Goal: Task Accomplishment & Management: Use online tool/utility

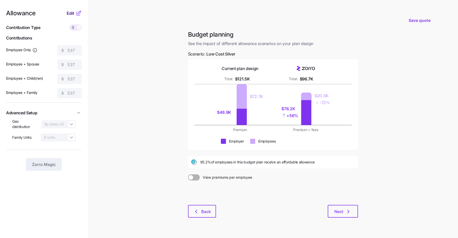
click at [73, 12] on span "Edit" at bounding box center [71, 13] width 8 height 6
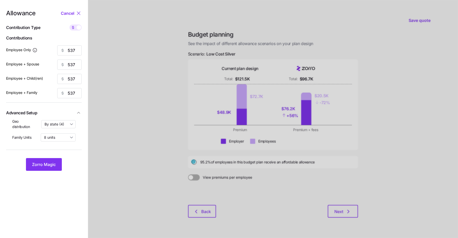
click at [75, 26] on icon at bounding box center [73, 27] width 4 height 4
click at [69, 24] on input "checkbox" at bounding box center [69, 24] width 0 height 0
type input "97"
type input "49"
type input "58"
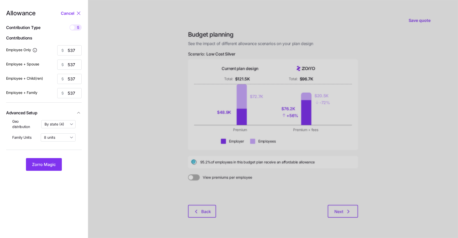
type input "36"
click at [44, 166] on span "Zorro Magic" at bounding box center [44, 164] width 24 height 6
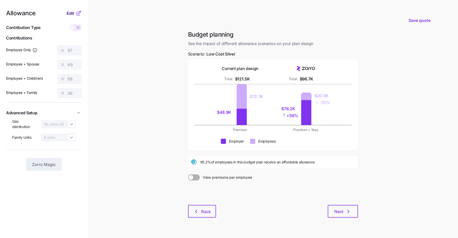
click at [70, 11] on span "Edit" at bounding box center [71, 13] width 8 height 6
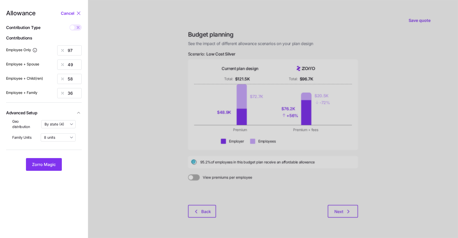
click at [75, 26] on span at bounding box center [78, 27] width 7 height 6
click at [69, 24] on input "checkbox" at bounding box center [69, 24] width 0 height 0
type input "537"
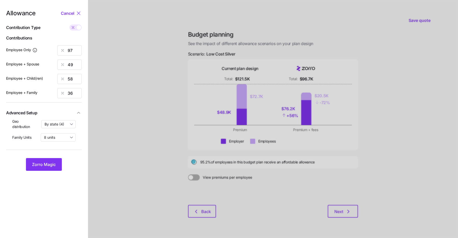
type input "537"
click at [71, 49] on input "537" at bounding box center [69, 50] width 24 height 10
type input "414"
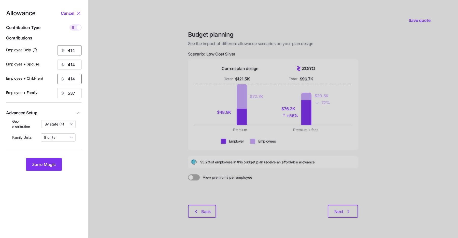
type input "414"
click at [43, 160] on button "Zorro Magic" at bounding box center [44, 164] width 36 height 13
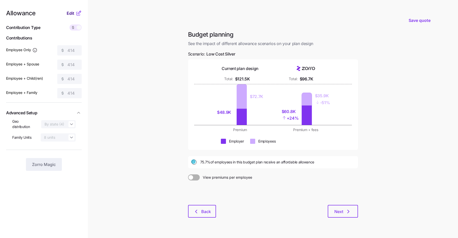
click at [74, 16] on span "Edit" at bounding box center [71, 13] width 8 height 6
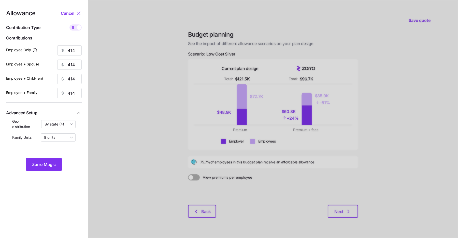
click at [75, 28] on icon at bounding box center [73, 27] width 4 height 4
click at [69, 24] on input "checkbox" at bounding box center [69, 24] width 0 height 0
type input "75"
type input "37"
type input "45"
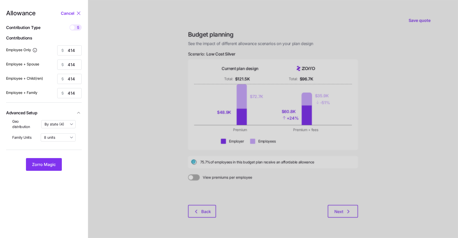
type input "28"
click at [52, 162] on span "Zorro Magic" at bounding box center [44, 164] width 24 height 6
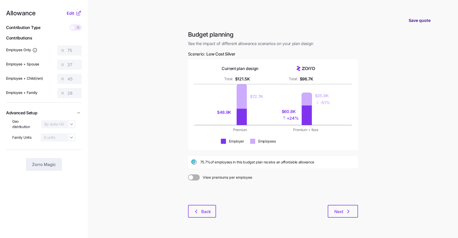
click at [416, 21] on span "Save quote" at bounding box center [419, 20] width 22 height 6
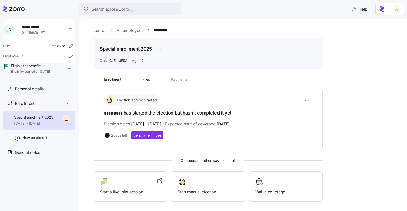
click at [98, 32] on link "Lumos" at bounding box center [100, 30] width 13 height 6
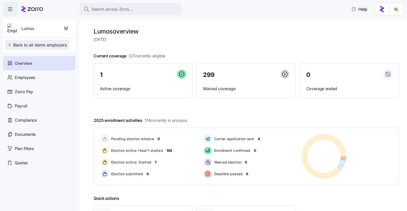
click at [41, 46] on span "Back to all demo employers" at bounding box center [37, 45] width 60 height 6
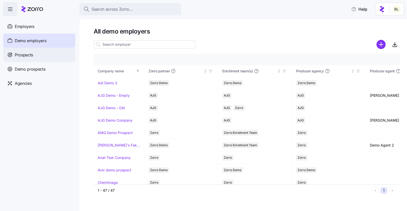
click at [30, 56] on span "Prospects" at bounding box center [24, 55] width 18 height 6
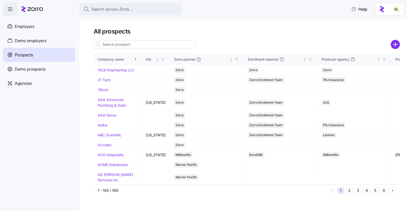
click at [112, 45] on input at bounding box center [145, 44] width 102 height 8
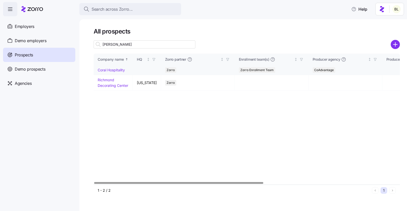
type input "cora"
click at [112, 71] on link "Coral Hospitality" at bounding box center [111, 70] width 27 height 4
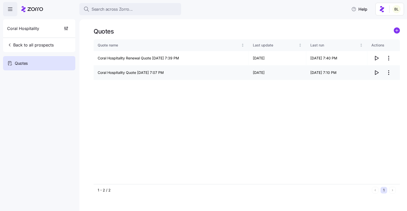
click at [376, 70] on icon "button" at bounding box center [376, 73] width 6 height 6
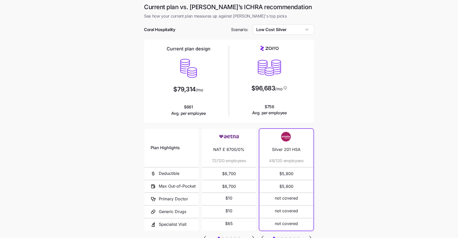
scroll to position [40, 0]
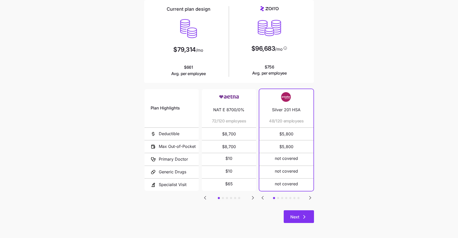
click at [300, 215] on span "Next" at bounding box center [298, 217] width 17 height 6
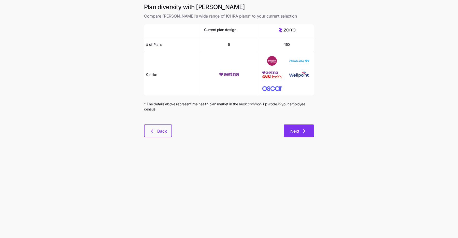
click at [304, 134] on button "Next" at bounding box center [299, 130] width 30 height 13
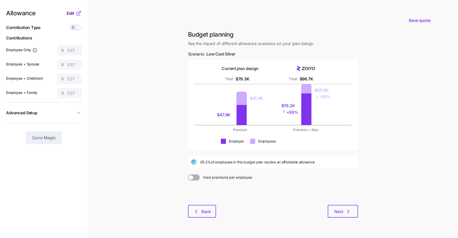
click at [74, 12] on button "Edit" at bounding box center [71, 13] width 9 height 6
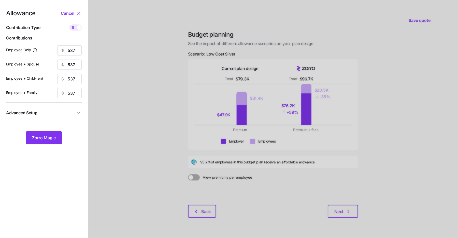
click at [75, 24] on div "Allowance Cancel Contribution Type Use classes Contributions Employee Only 537 …" at bounding box center [44, 77] width 76 height 134
click at [75, 27] on span at bounding box center [72, 27] width 7 height 6
click at [69, 24] on input "checkbox" at bounding box center [69, 24] width 0 height 0
type input "97"
type input "49"
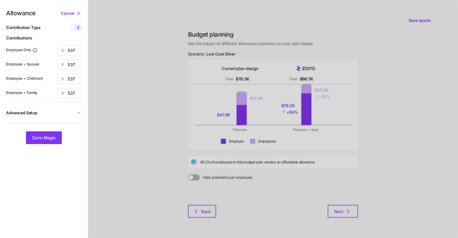
type input "58"
type input "36"
click at [47, 134] on button "Zorro Magic" at bounding box center [44, 137] width 36 height 13
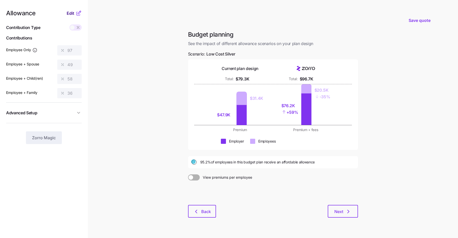
click at [75, 14] on button "Edit" at bounding box center [71, 13] width 9 height 6
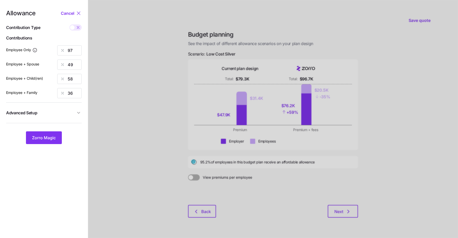
click at [77, 26] on icon at bounding box center [78, 27] width 4 height 4
click at [69, 24] on input "checkbox" at bounding box center [69, 24] width 0 height 0
type input "537"
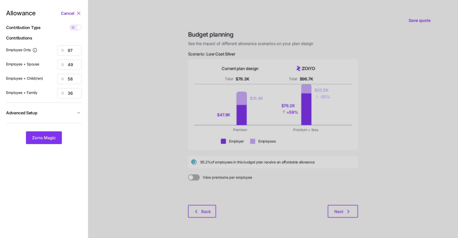
type input "537"
click at [71, 48] on input "537" at bounding box center [69, 50] width 24 height 10
type input "414"
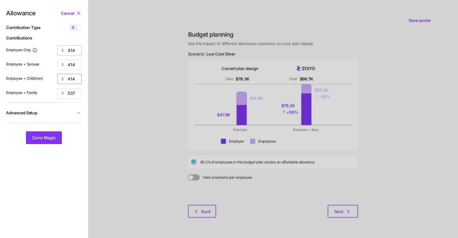
type input "414"
click at [46, 136] on span "Zorro Magic" at bounding box center [44, 138] width 24 height 6
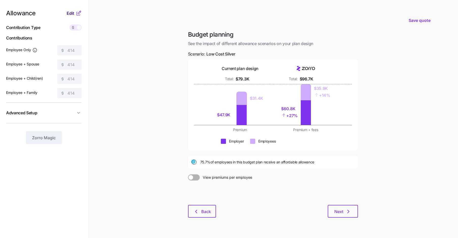
click at [70, 15] on span "Edit" at bounding box center [71, 13] width 8 height 6
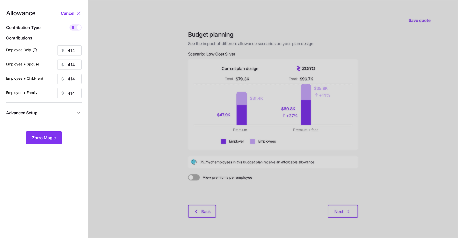
click at [73, 31] on div "Allowance Cancel Contribution Type Use classes Contributions Employee Only 414 …" at bounding box center [44, 77] width 76 height 134
click at [75, 27] on span at bounding box center [72, 27] width 7 height 6
click at [69, 24] on input "checkbox" at bounding box center [69, 24] width 0 height 0
type input "75"
type input "37"
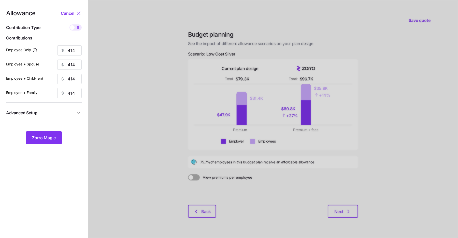
type input "45"
type input "28"
click at [50, 136] on span "Zorro Magic" at bounding box center [44, 138] width 24 height 6
